Goal: Transaction & Acquisition: Subscribe to service/newsletter

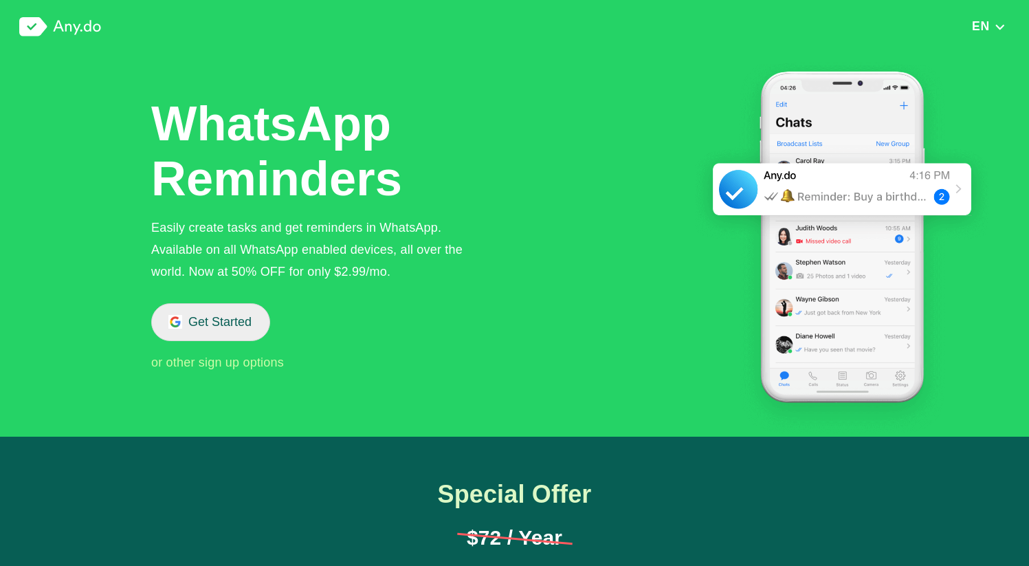
click at [228, 319] on button "Get Started" at bounding box center [210, 322] width 119 height 38
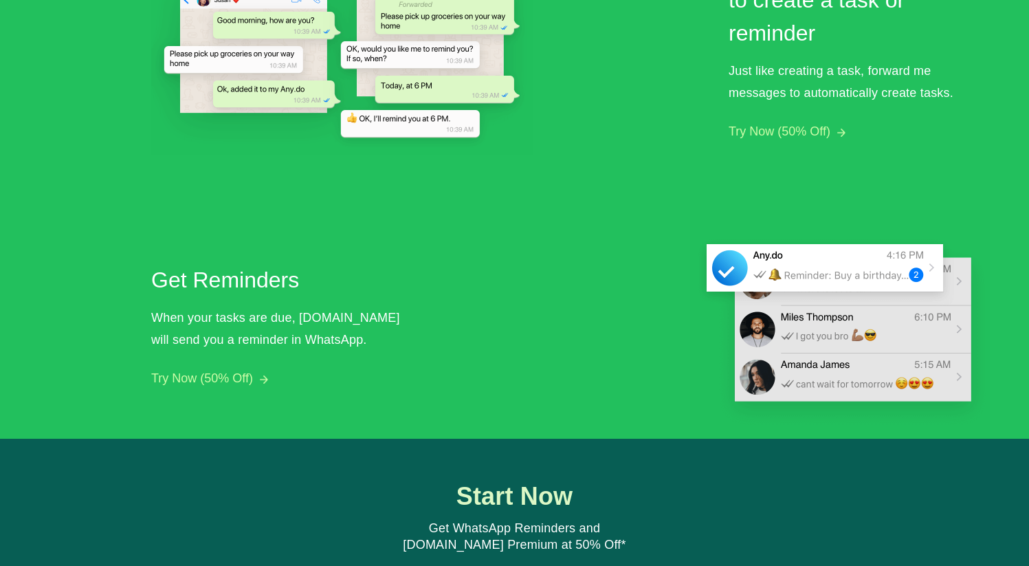
scroll to position [1085, 0]
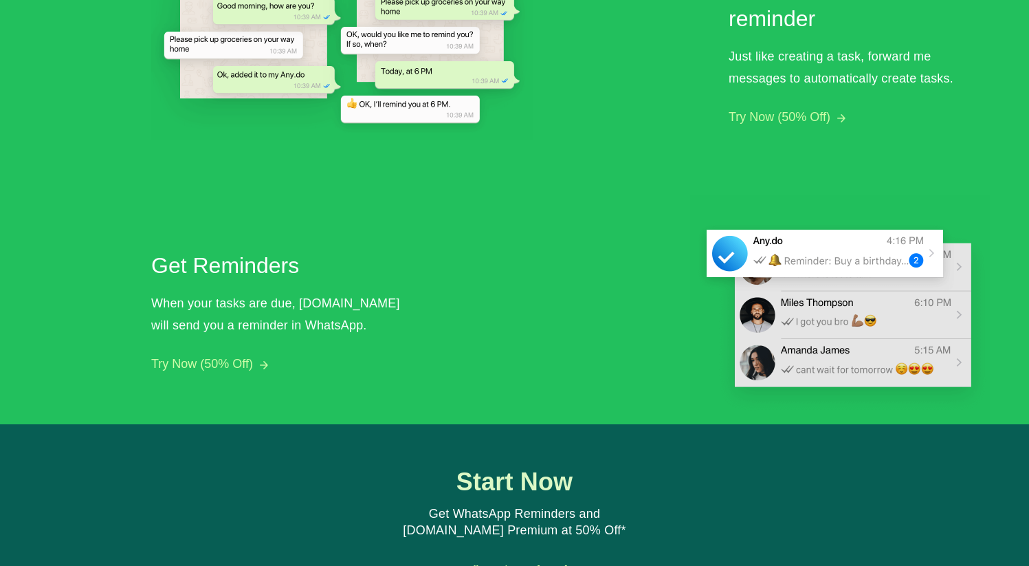
click at [218, 364] on button "Try Now (50% Off)" at bounding box center [202, 364] width 102 height 14
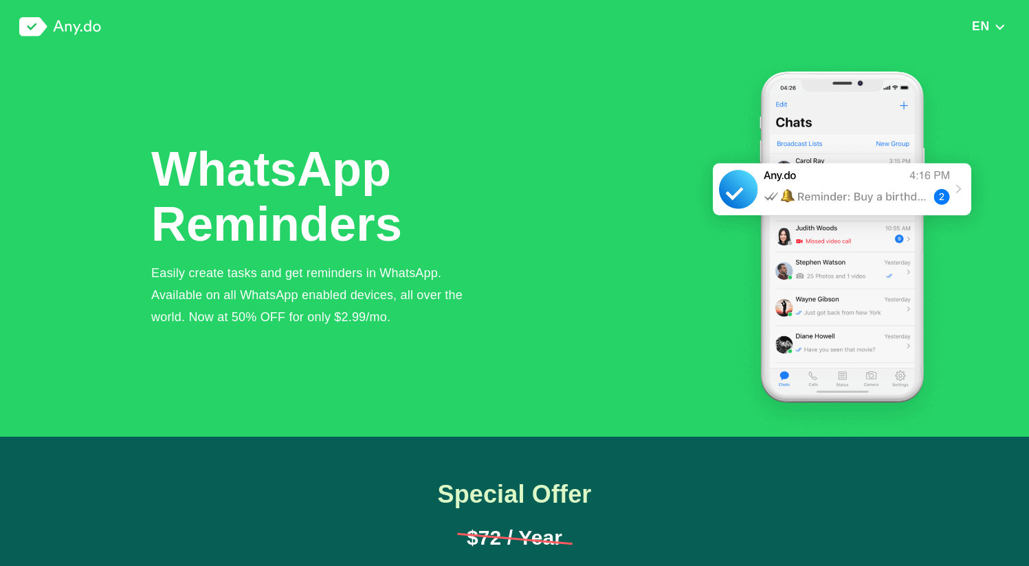
click at [87, 22] on img at bounding box center [60, 26] width 82 height 19
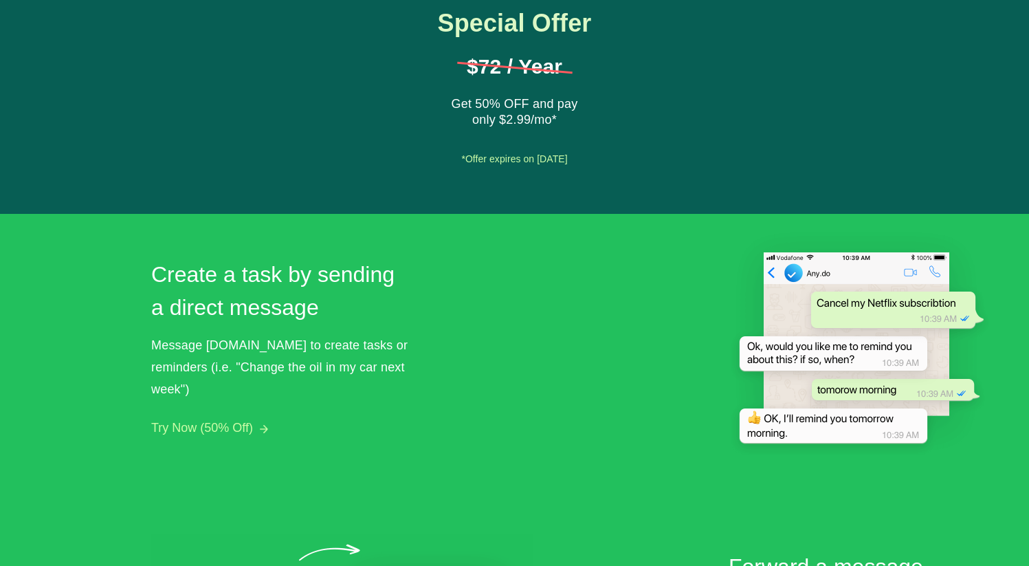
click at [505, 173] on div "Special Offer $72 / Year Get 50% OFF and pay only $2.99/mo* Get Started *Offer …" at bounding box center [514, 90] width 1029 height 249
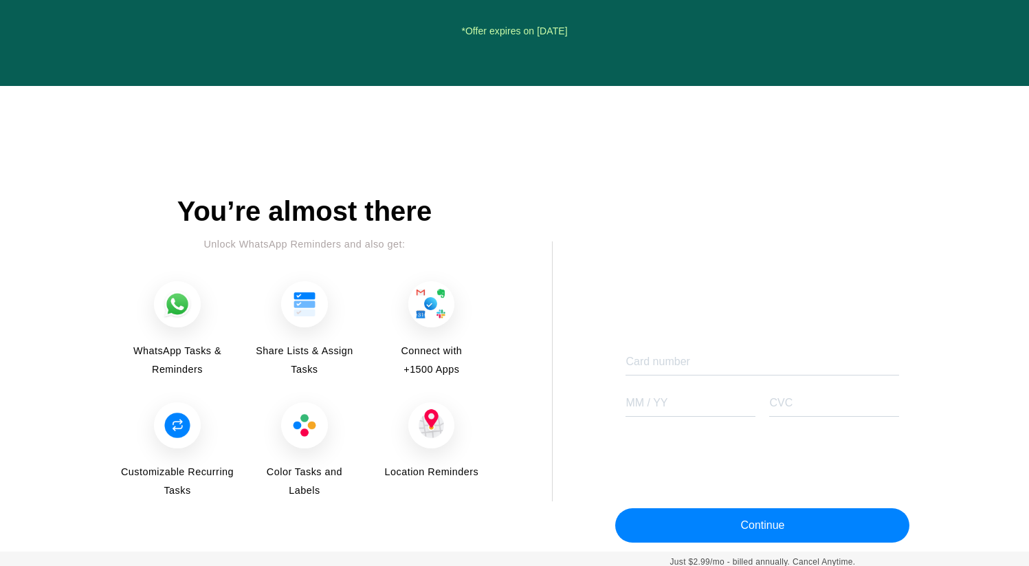
scroll to position [1627, 0]
